Goal: Communication & Community: Answer question/provide support

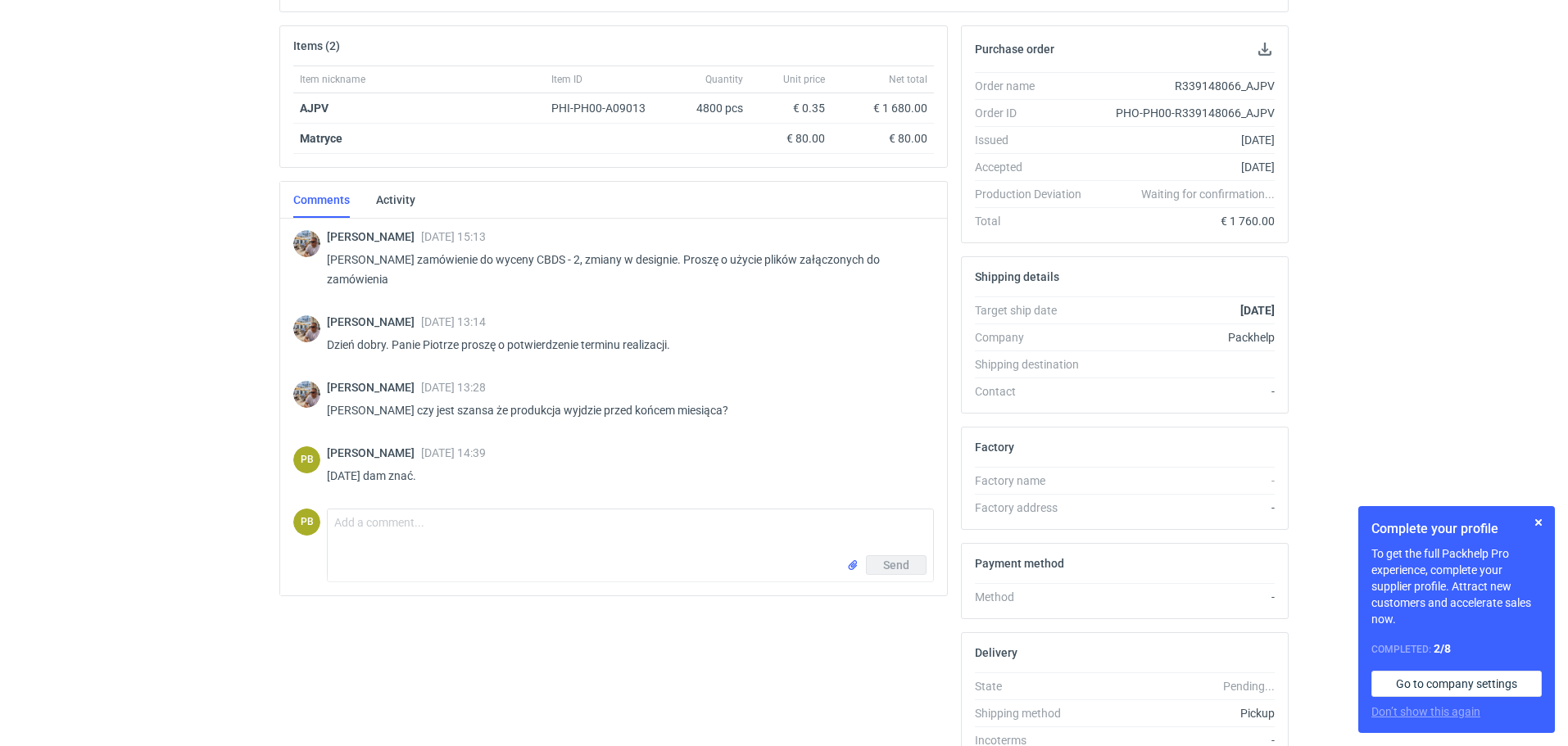
scroll to position [226, 0]
click at [342, 516] on textarea "Comment message" at bounding box center [630, 531] width 605 height 46
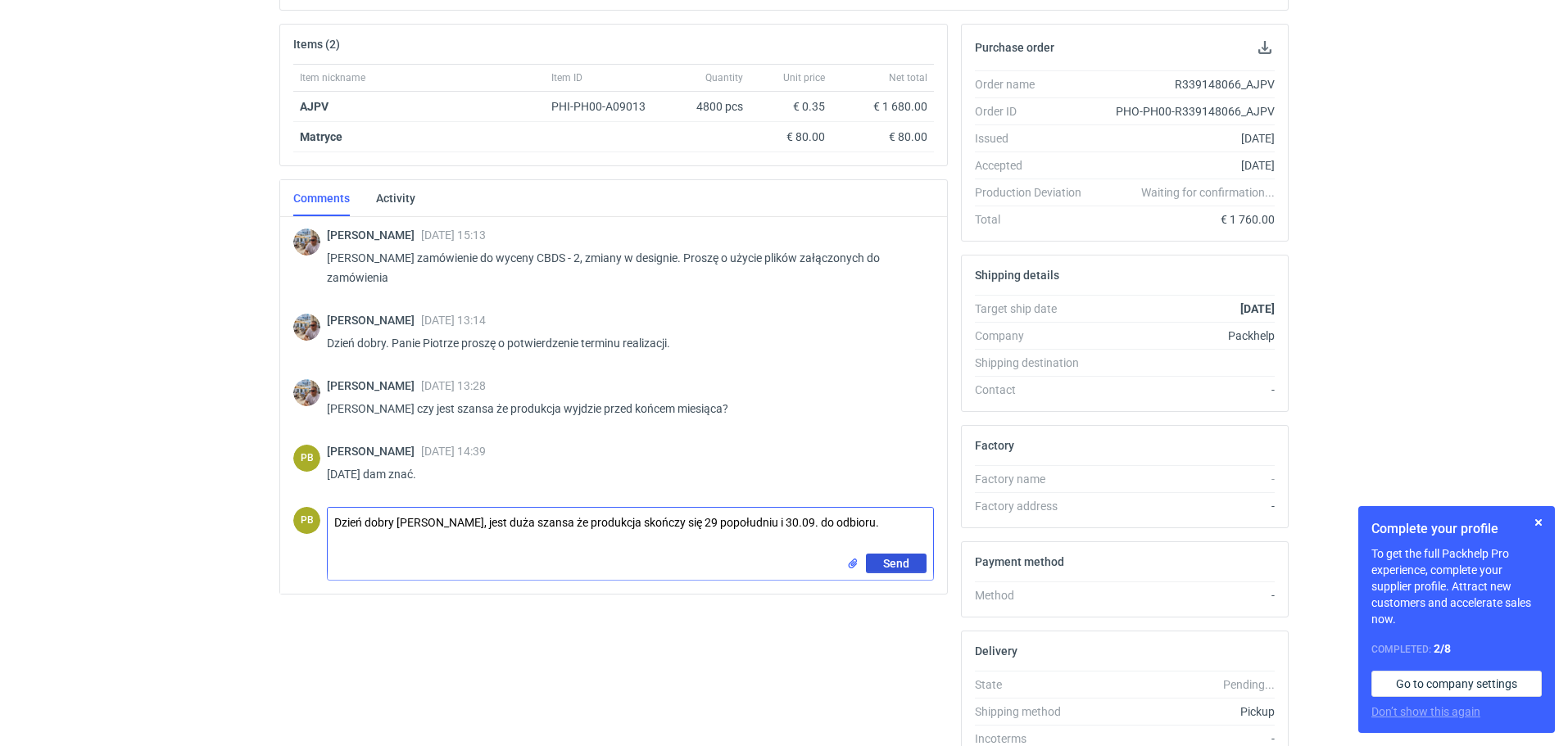
type textarea "Dzień dobry [PERSON_NAME], jest duża szansa że produkcja skończy się 29 popołud…"
click at [893, 563] on span "Send" at bounding box center [896, 563] width 26 height 12
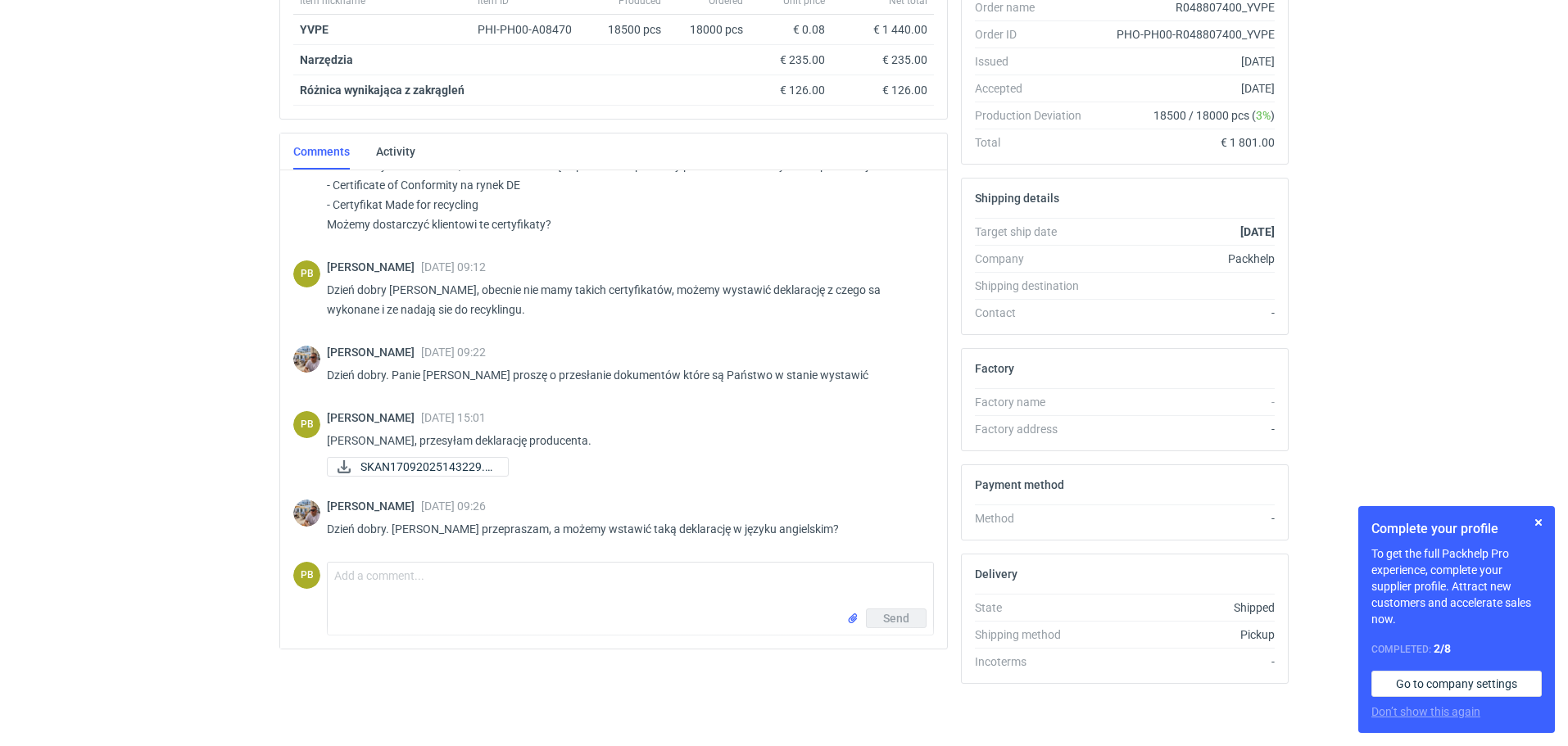
scroll to position [307, 0]
click at [343, 580] on textarea "Comment message" at bounding box center [630, 582] width 605 height 46
type textarea "Pozdrawiam"
click at [851, 616] on input "file" at bounding box center [852, 615] width 13 height 17
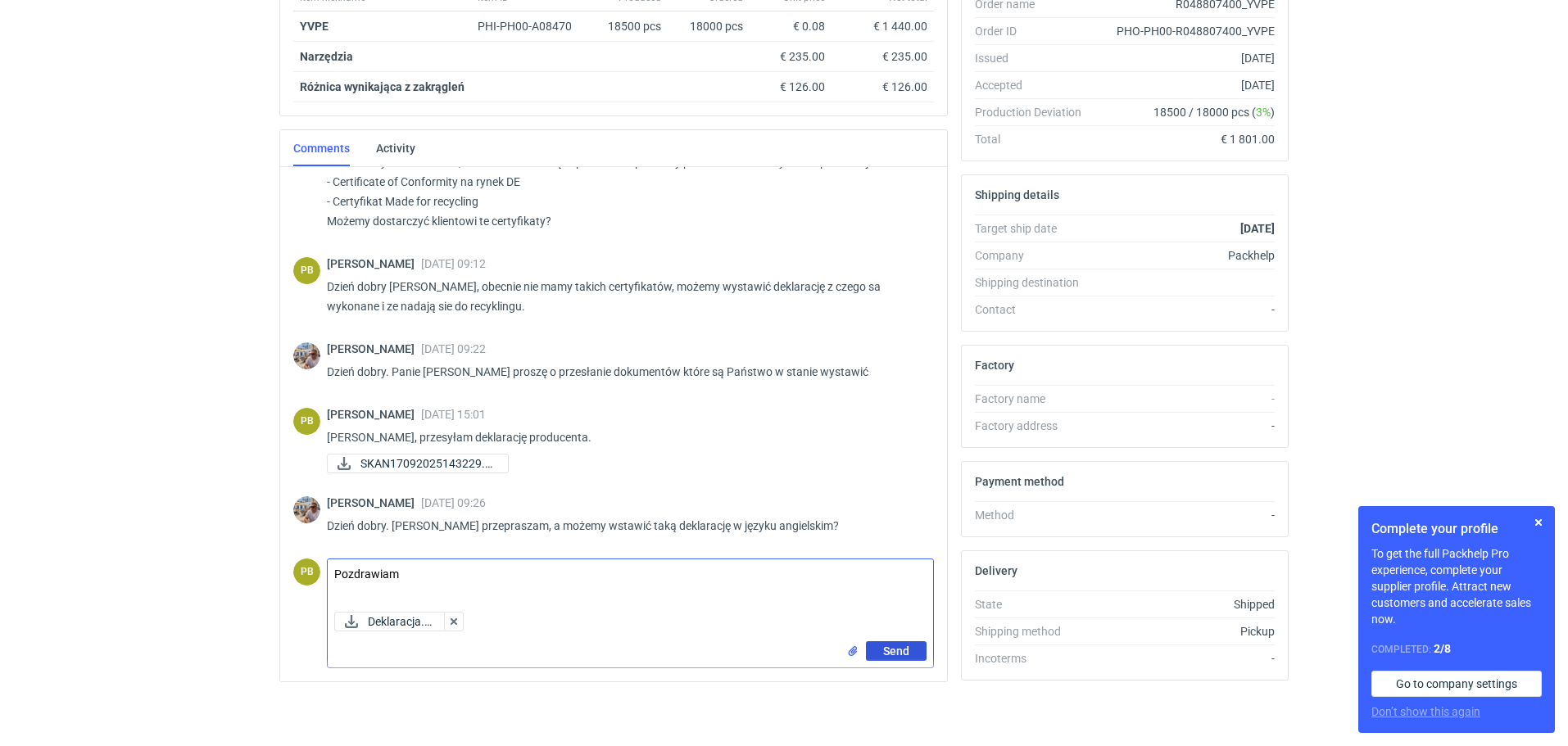
click at [894, 648] on span "Send" at bounding box center [896, 651] width 26 height 12
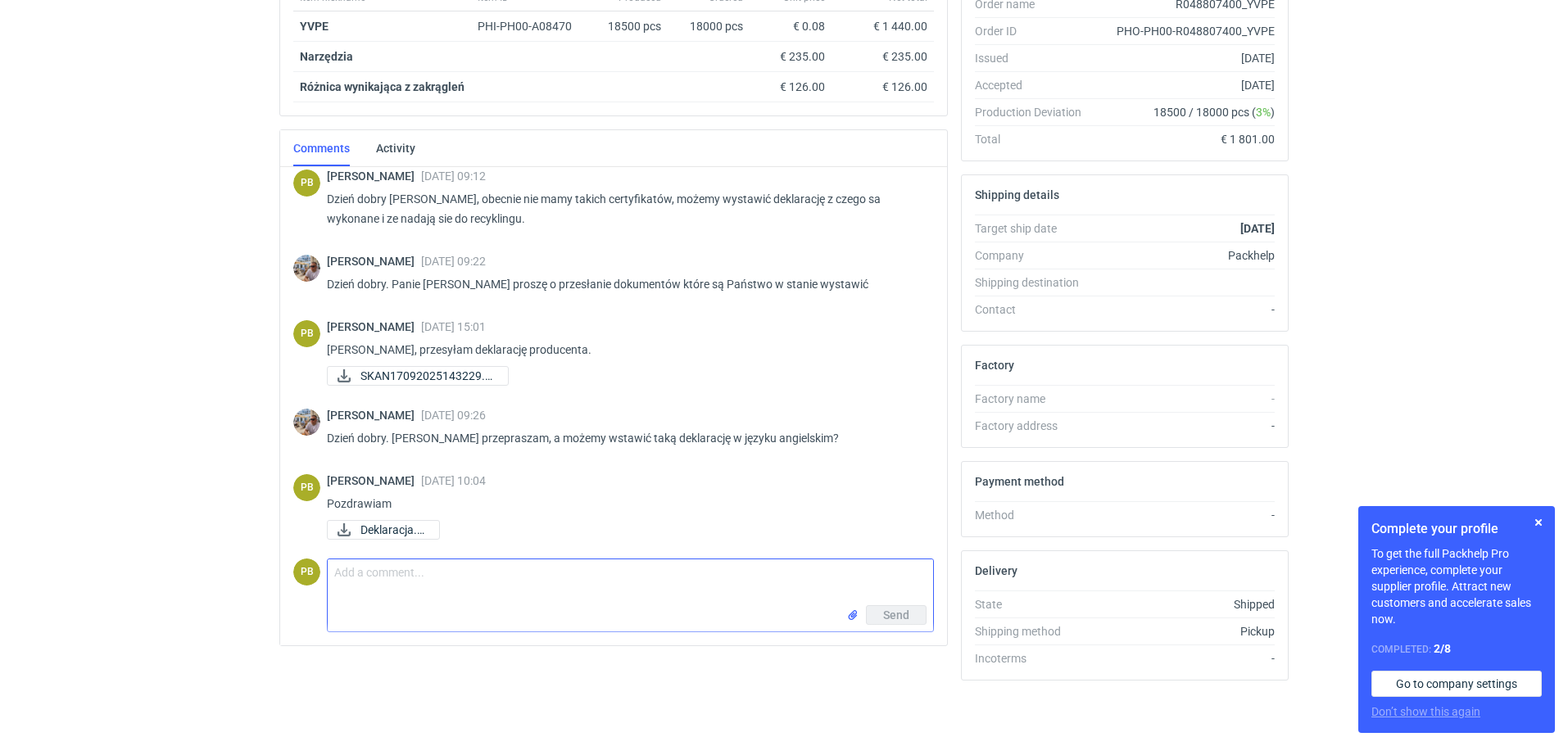
scroll to position [396, 0]
